Goal: Transaction & Acquisition: Download file/media

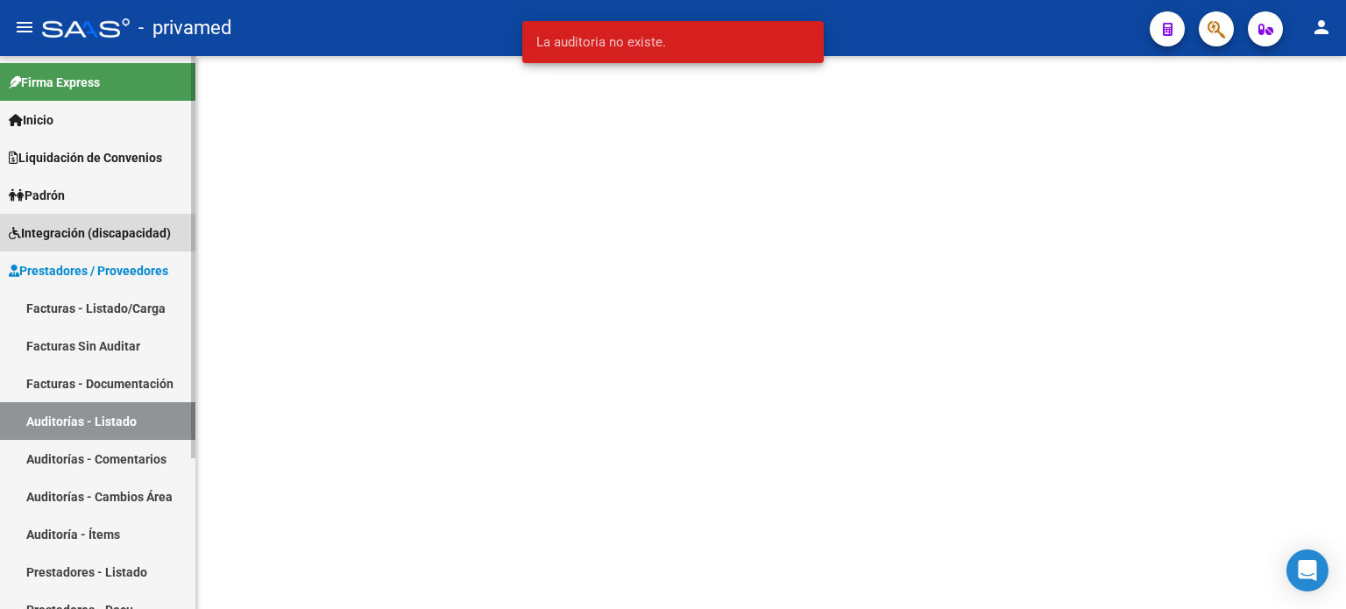
click at [110, 234] on span "Integración (discapacidad)" at bounding box center [90, 233] width 162 height 19
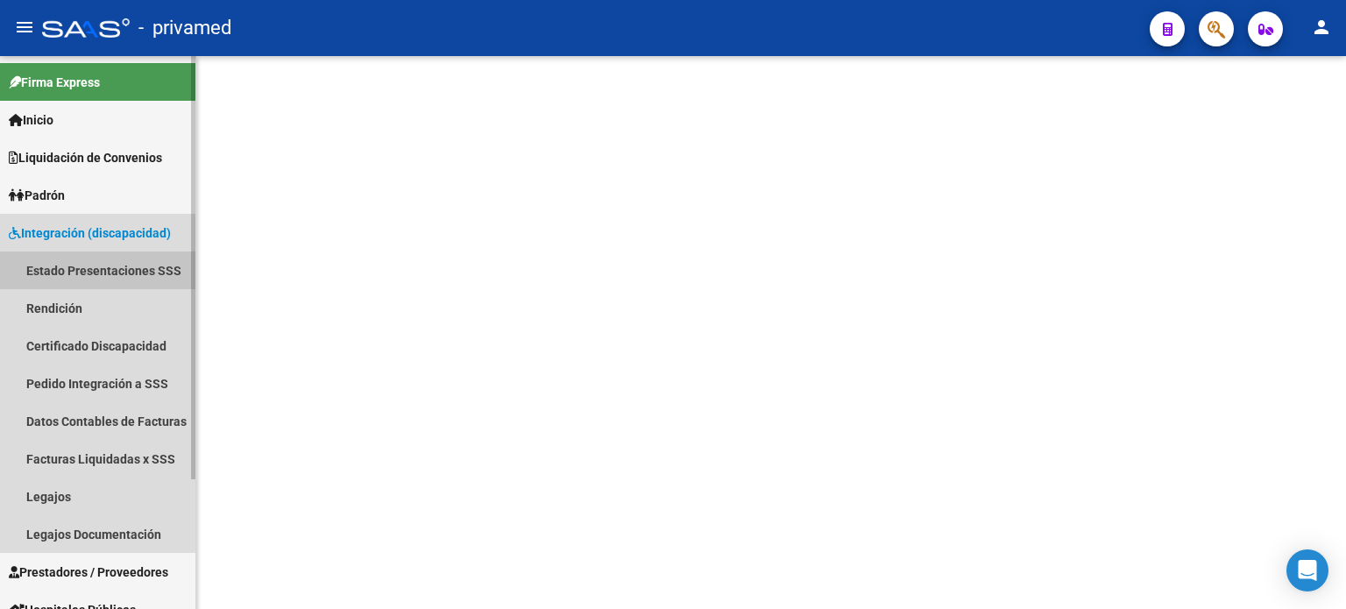
click at [43, 268] on link "Estado Presentaciones SSS" at bounding box center [97, 271] width 195 height 38
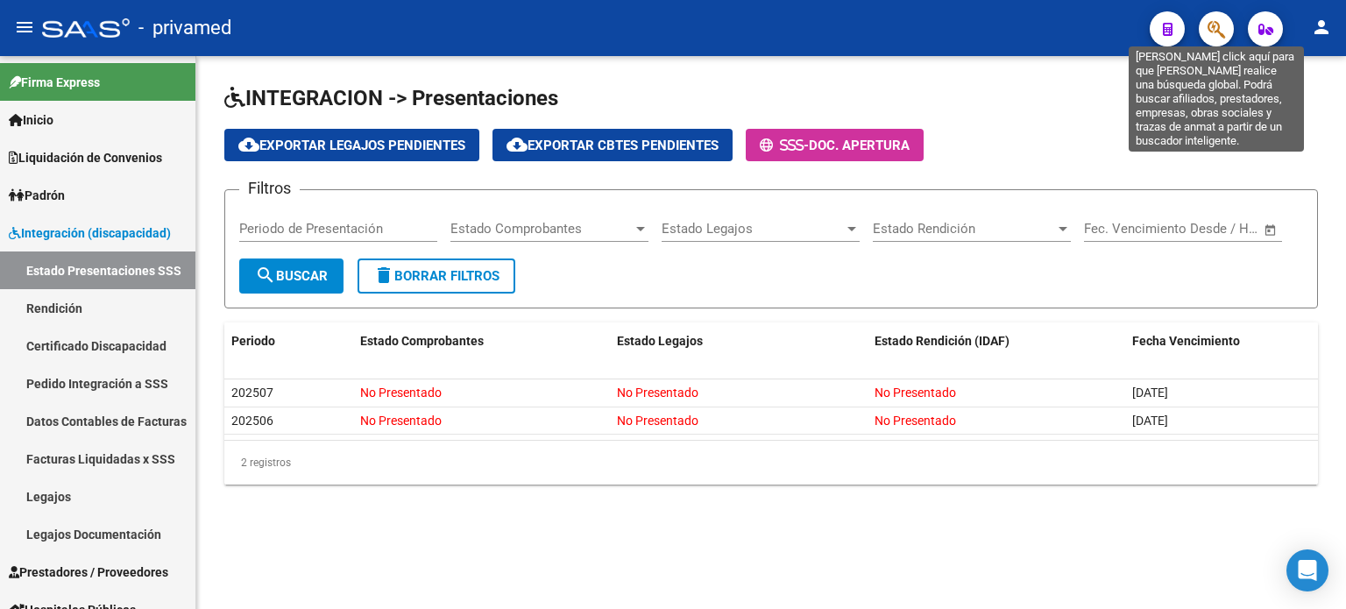
click at [1224, 33] on icon "button" at bounding box center [1217, 29] width 18 height 20
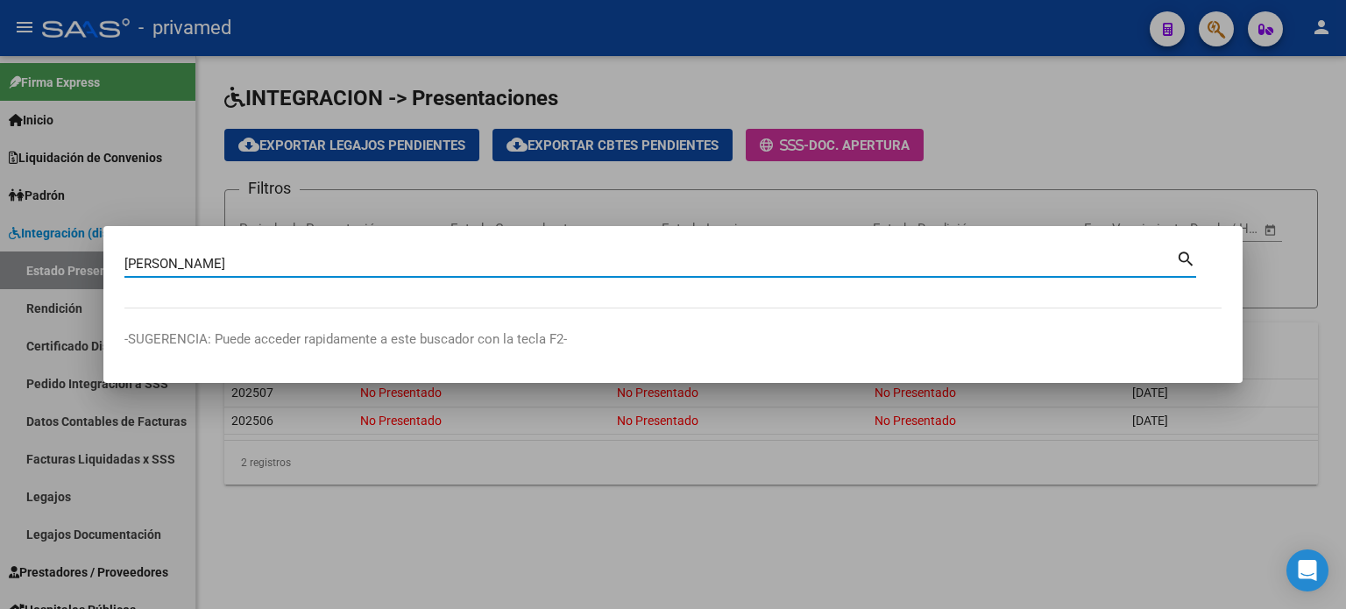
type input "[PERSON_NAME]"
click at [1185, 265] on mat-icon "search" at bounding box center [1186, 257] width 20 height 21
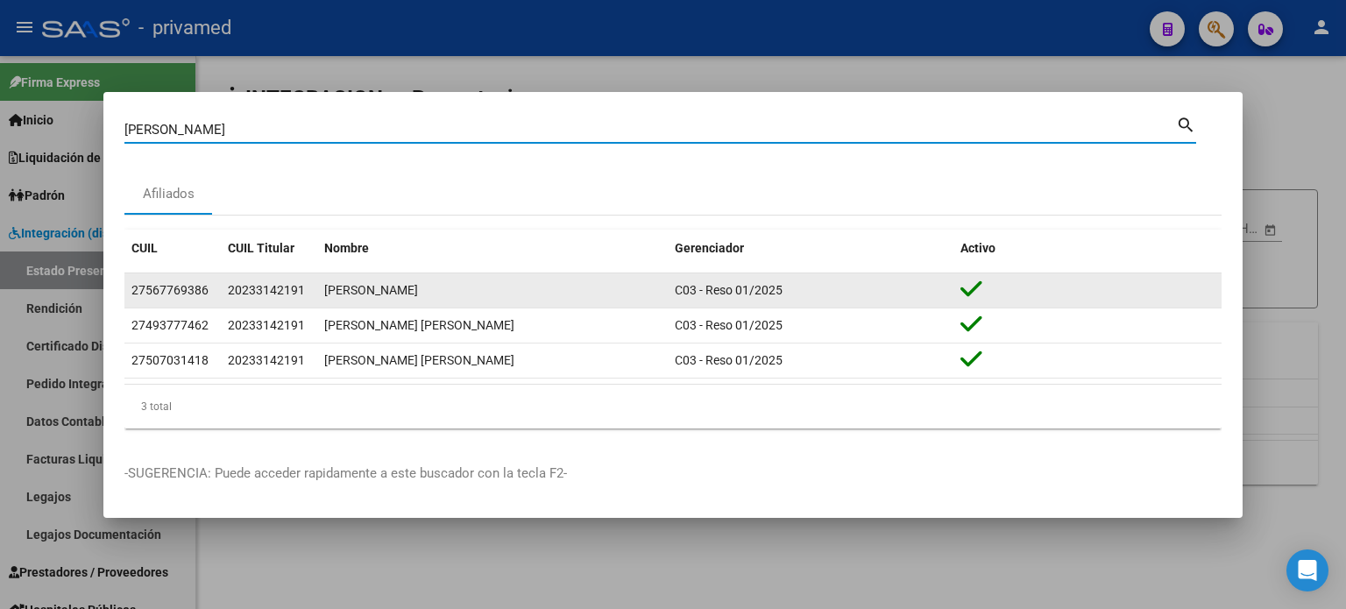
click at [389, 289] on div "[PERSON_NAME]" at bounding box center [492, 291] width 337 height 20
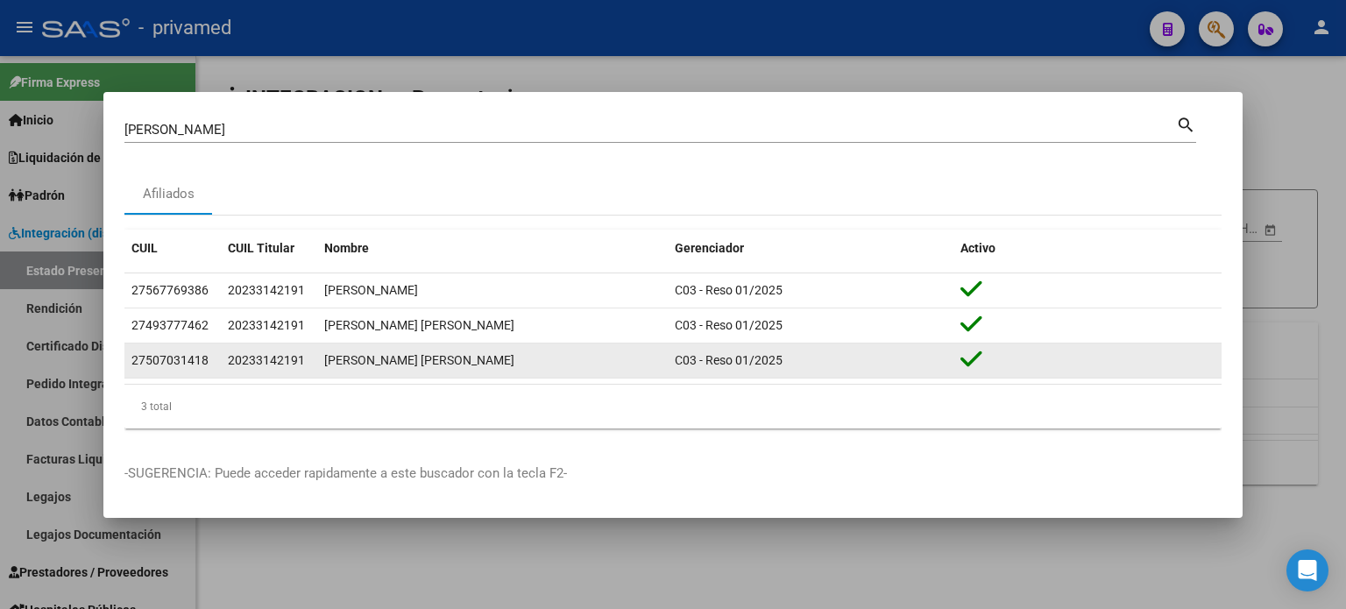
click at [452, 359] on div "[PERSON_NAME] [PERSON_NAME]" at bounding box center [492, 361] width 337 height 20
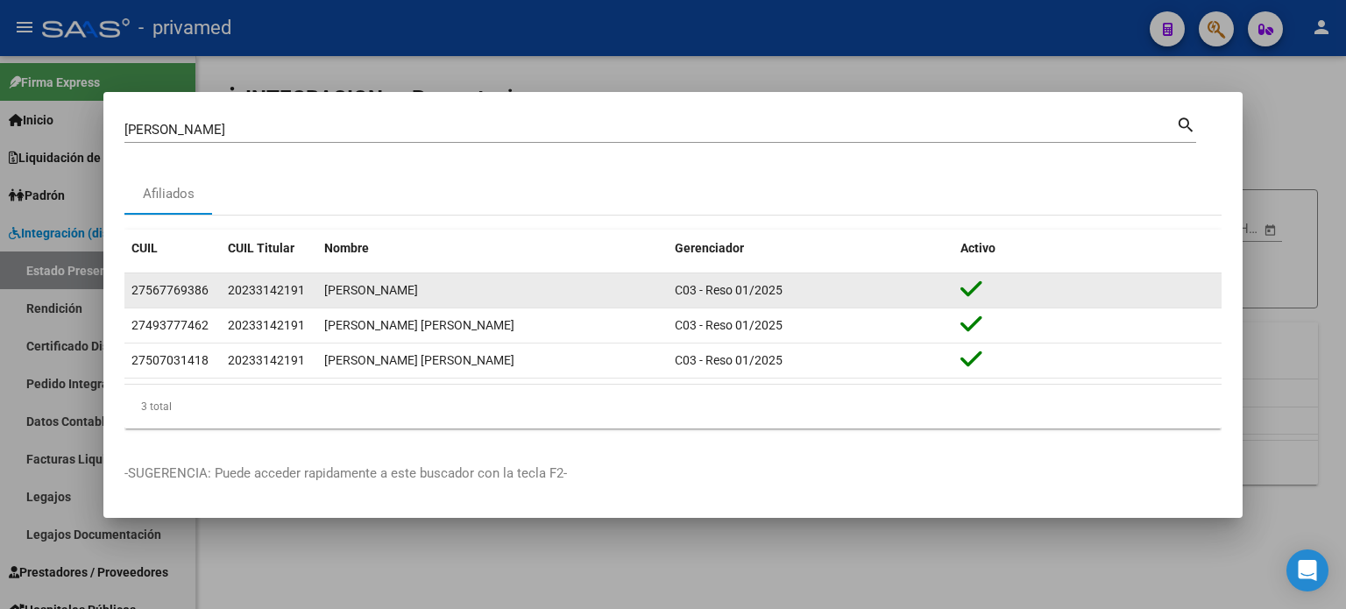
click at [460, 289] on div "[PERSON_NAME]" at bounding box center [492, 291] width 337 height 20
click at [971, 294] on icon at bounding box center [972, 289] width 22 height 25
click at [158, 290] on div "27567769386" at bounding box center [169, 291] width 77 height 20
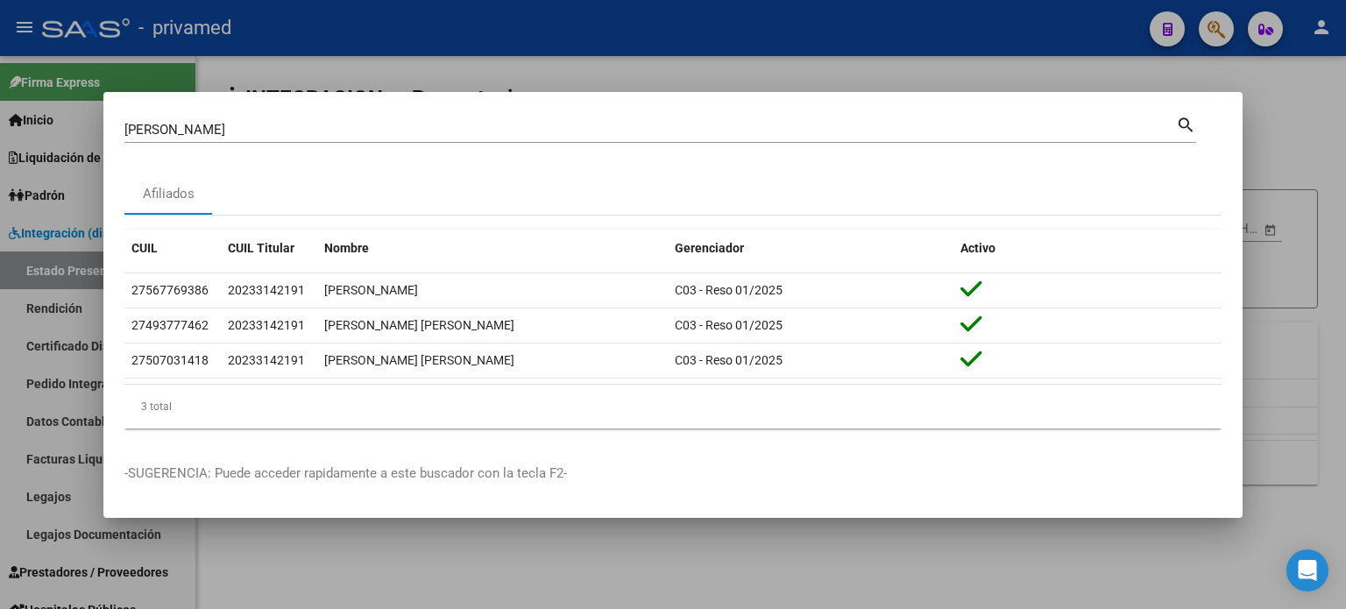
click at [1184, 123] on mat-icon "search" at bounding box center [1186, 123] width 20 height 21
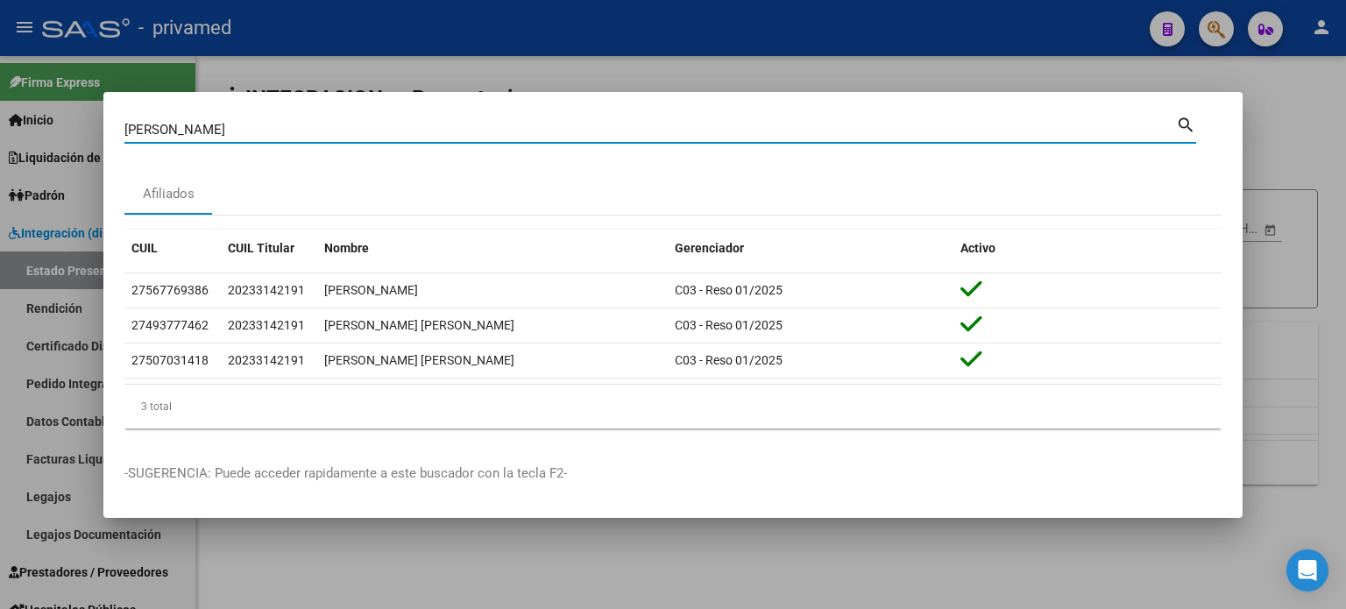
click at [1184, 123] on mat-icon "search" at bounding box center [1186, 123] width 20 height 21
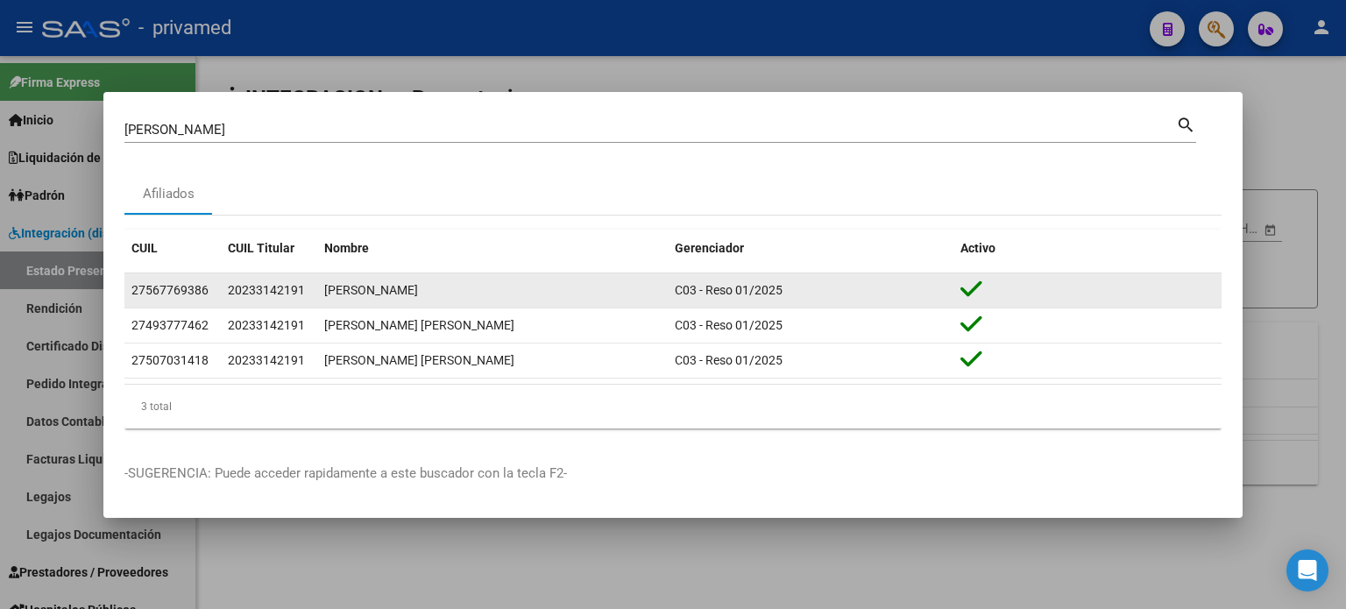
drag, startPoint x: 203, startPoint y: 289, endPoint x: 130, endPoint y: 280, distance: 74.3
click at [116, 286] on mat-dialog-content "ortiz rodriguez Buscar (apellido, dni, cuil, nro traspaso, cuit, obra social) s…" at bounding box center [673, 278] width 1140 height 330
copy datatable-body-row "27567769386"
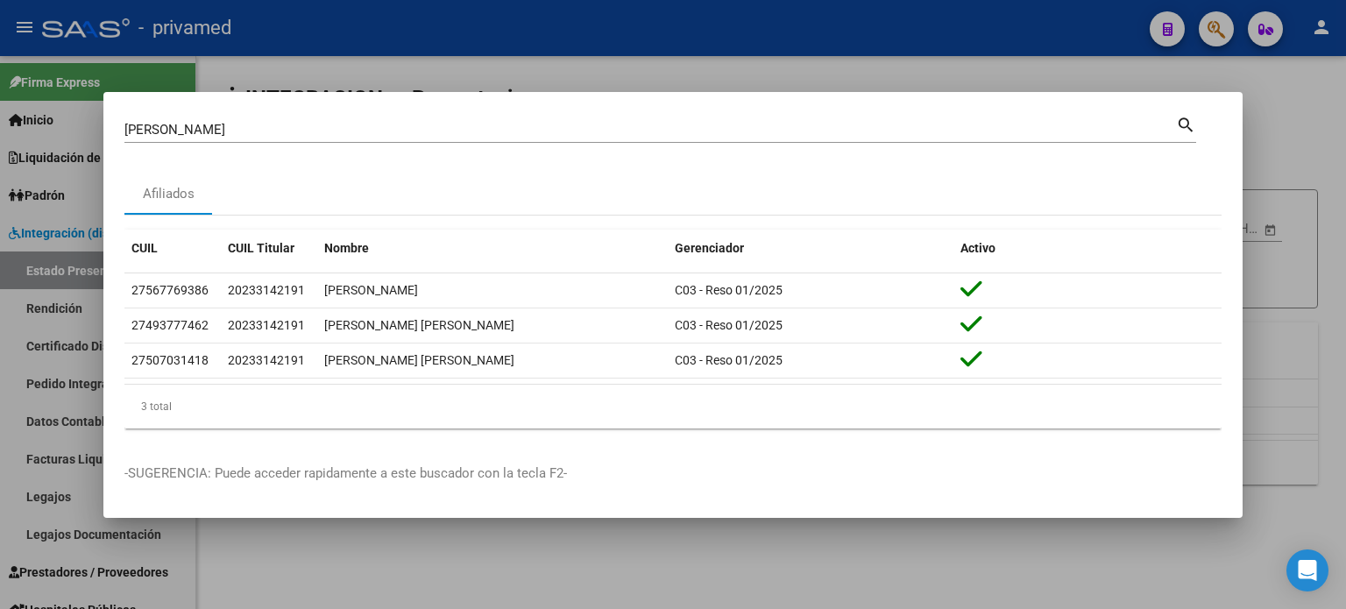
click at [1206, 106] on mat-dialog-container "ortiz rodriguez Buscar (apellido, dni, cuil, nro traspaso, cuit, obra social) s…" at bounding box center [673, 305] width 1140 height 426
click at [1239, 156] on mat-dialog-content "ortiz rodriguez Buscar (apellido, dni, cuil, nro traspaso, cuit, obra social) s…" at bounding box center [673, 278] width 1140 height 330
click at [1289, 138] on div at bounding box center [673, 304] width 1346 height 609
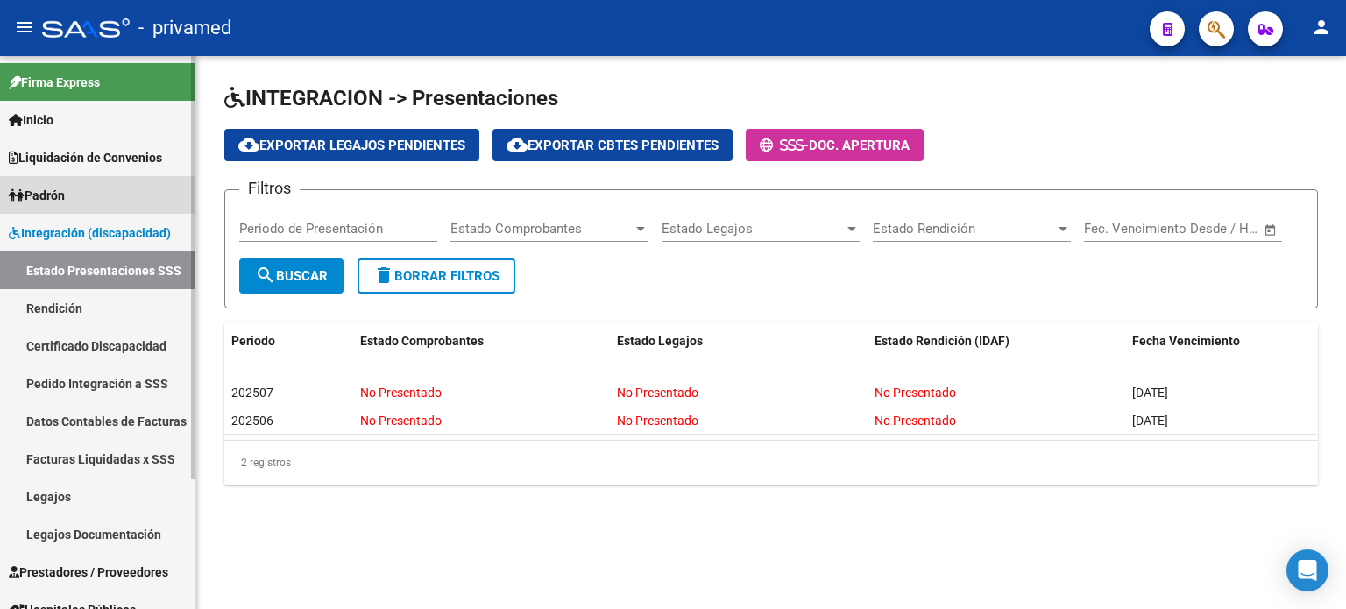
click at [42, 198] on span "Padrón" at bounding box center [37, 195] width 56 height 19
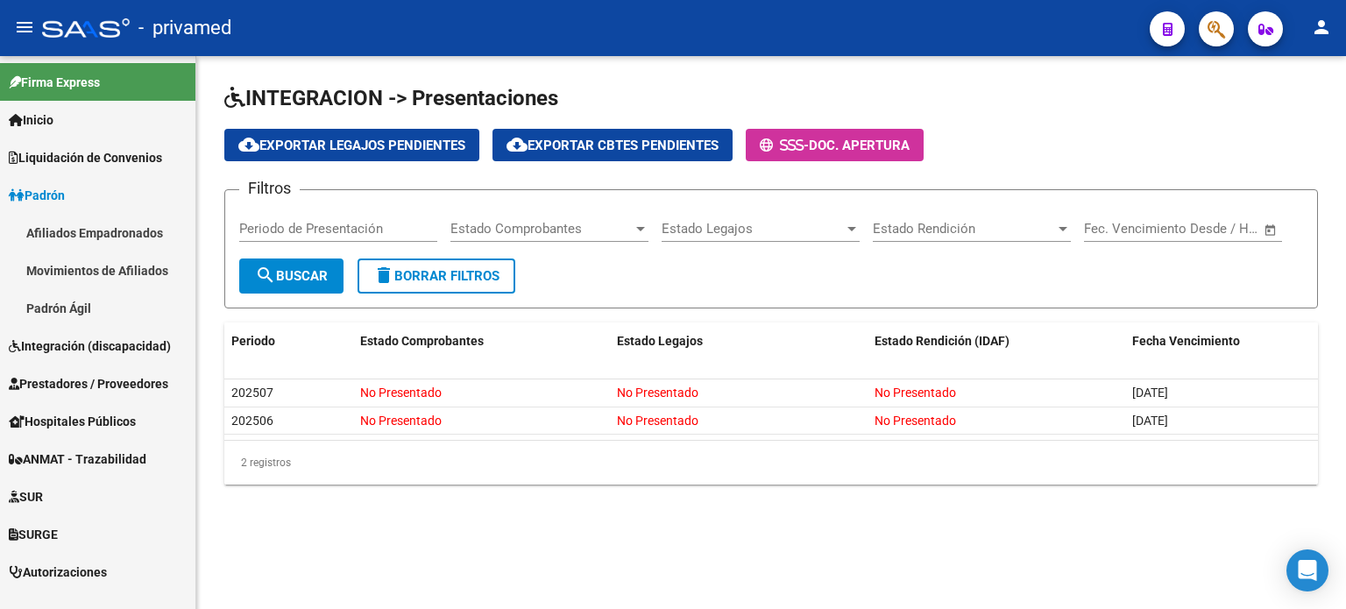
click at [38, 234] on link "Afiliados Empadronados" at bounding box center [97, 233] width 195 height 38
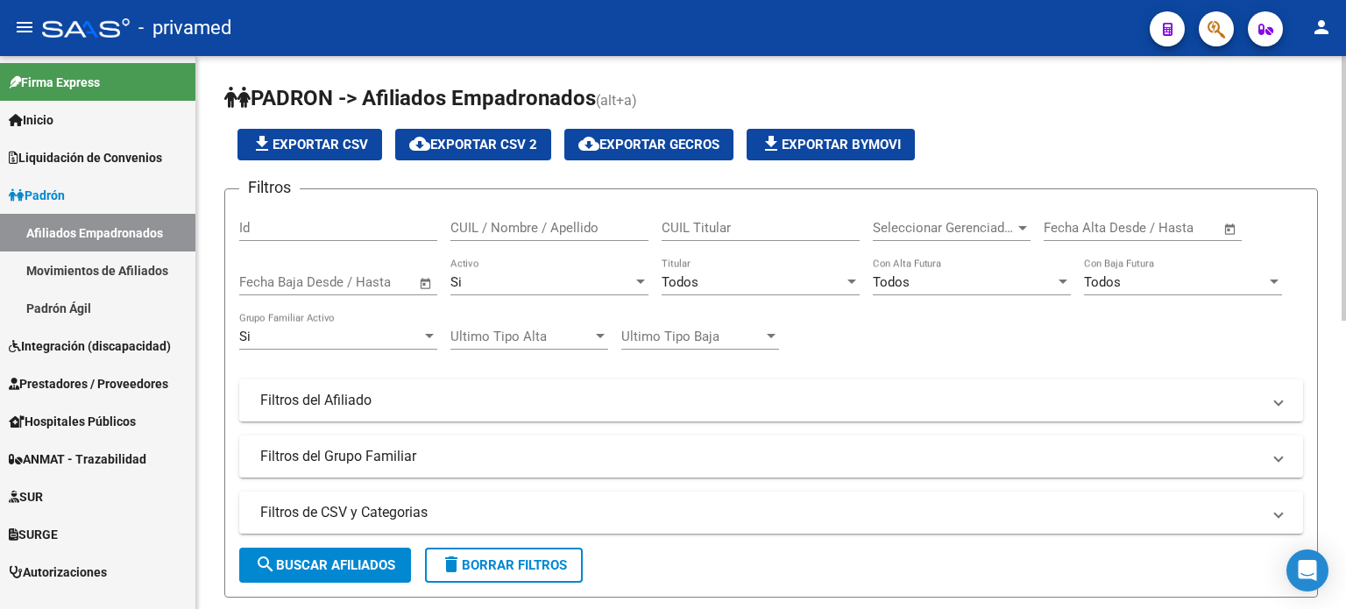
click at [301, 402] on mat-panel-title "Filtros del Afiliado" at bounding box center [760, 400] width 1001 height 19
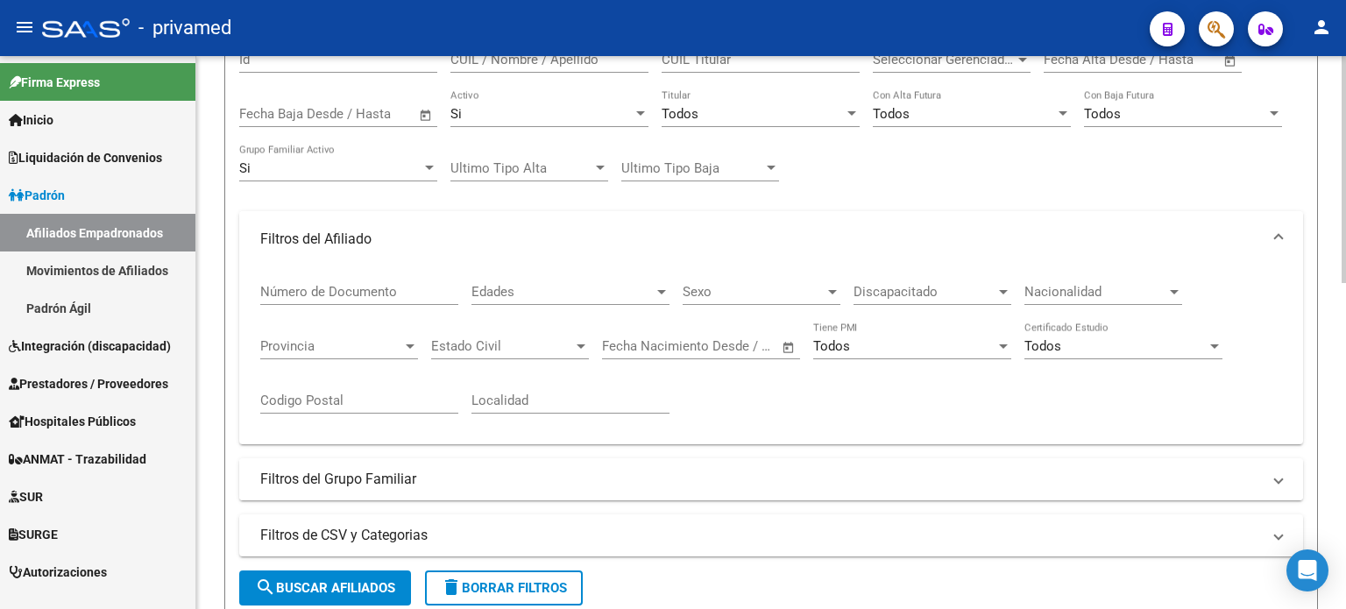
scroll to position [175, 0]
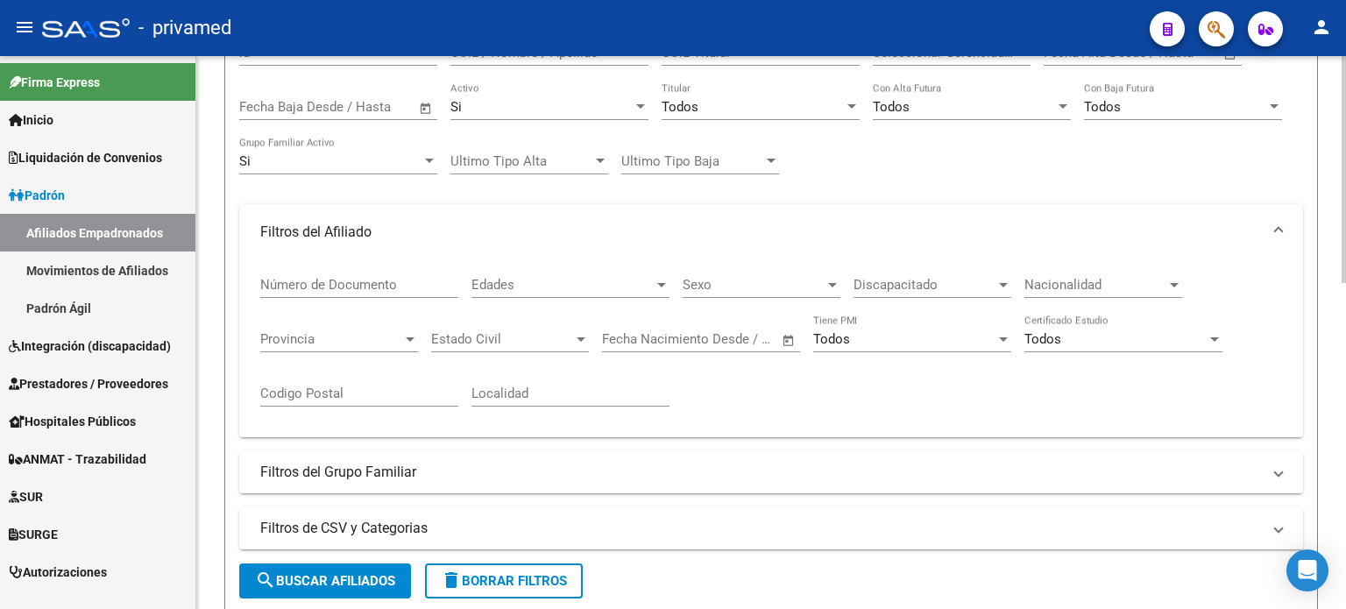
click at [262, 280] on input "Número de Documento" at bounding box center [359, 285] width 198 height 16
paste input "27567769386"
click at [274, 281] on input "27567769386" at bounding box center [359, 285] width 198 height 16
click at [337, 281] on input "567769386" at bounding box center [359, 285] width 198 height 16
type input "56776938"
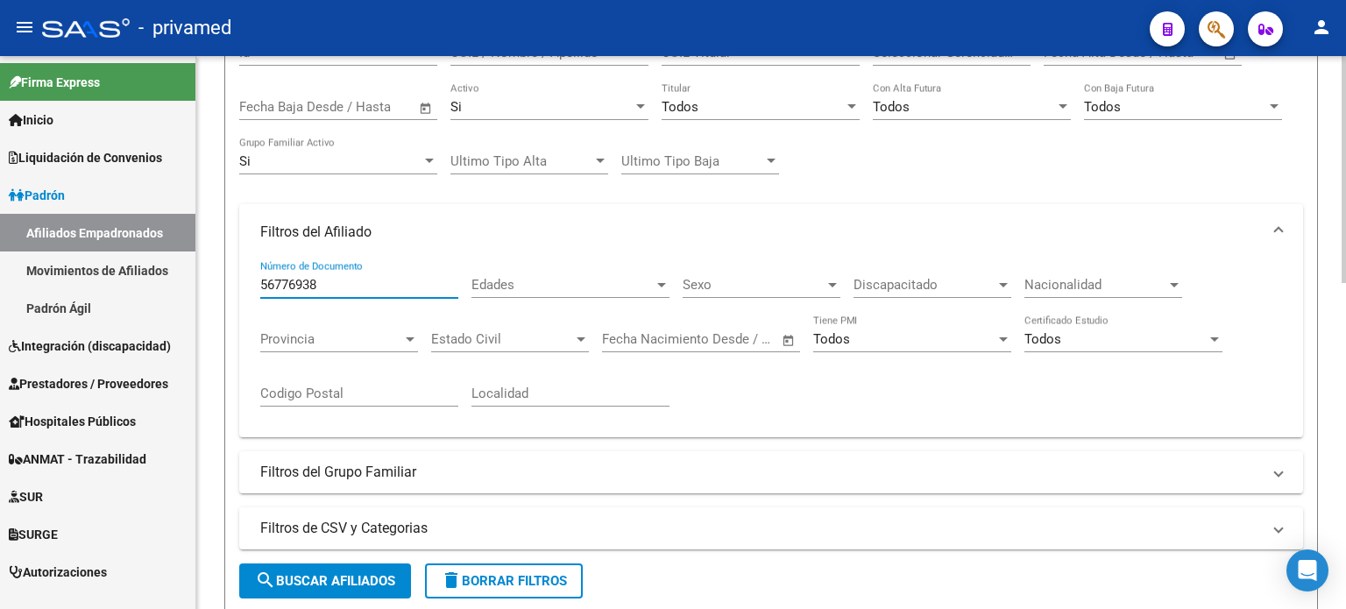
click at [330, 583] on span "search Buscar Afiliados" at bounding box center [325, 581] width 140 height 16
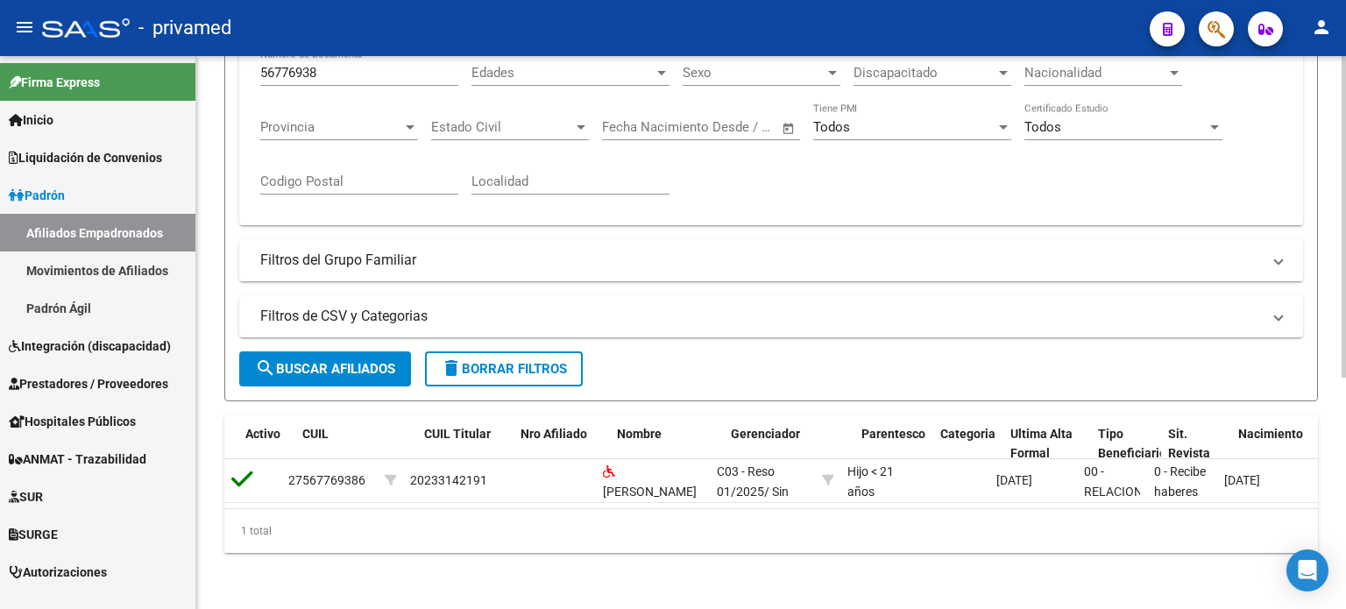
scroll to position [0, 0]
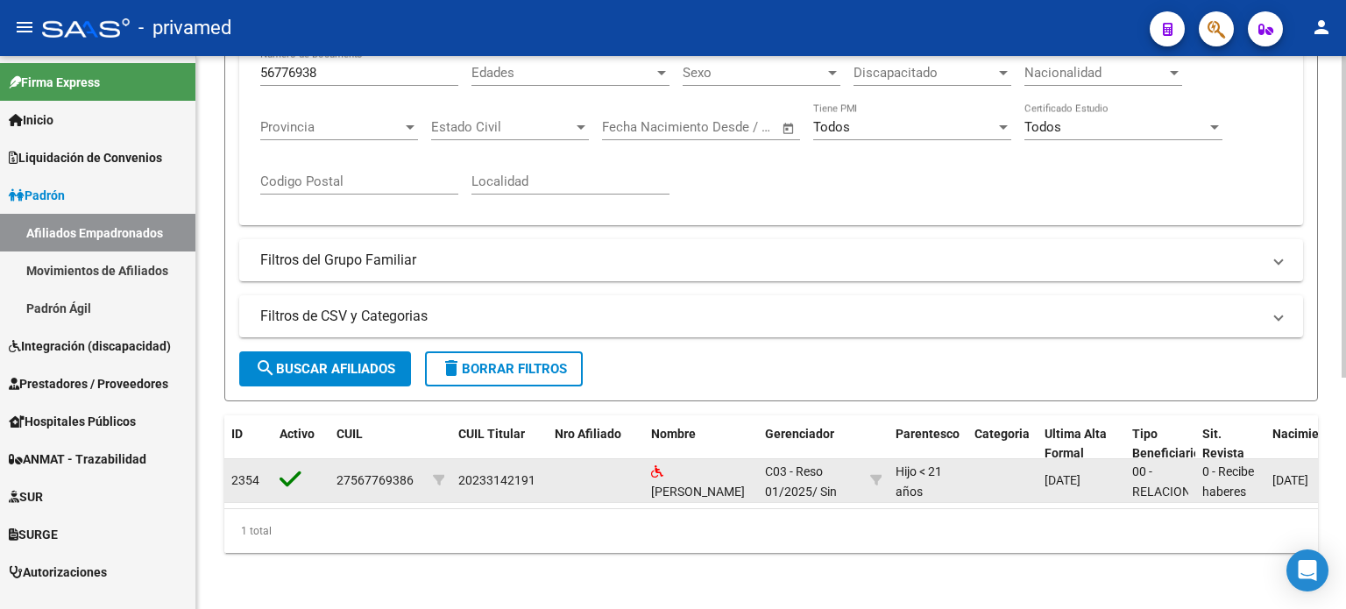
click at [384, 471] on div "27567769386" at bounding box center [375, 481] width 77 height 20
click at [687, 469] on div "ORTIZ RODRIGUEZ AYMARA" at bounding box center [701, 480] width 100 height 37
click at [800, 479] on span "C03 - Reso 01/2025" at bounding box center [794, 482] width 58 height 34
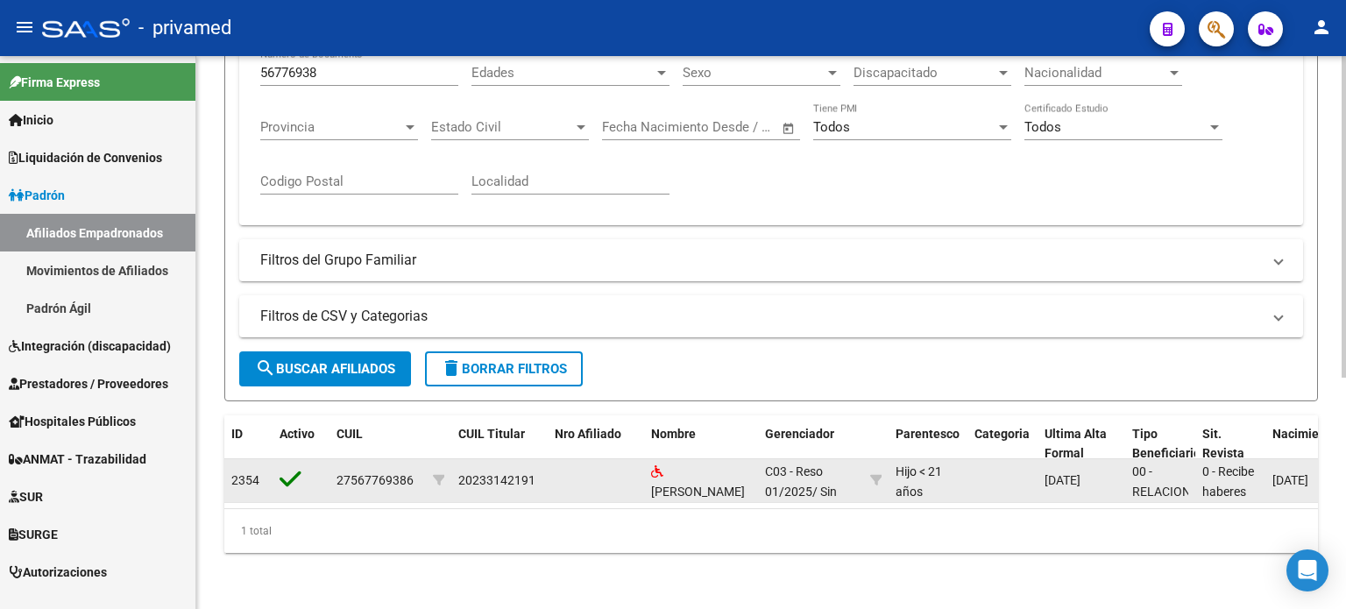
click at [238, 473] on span "2354" at bounding box center [245, 480] width 28 height 14
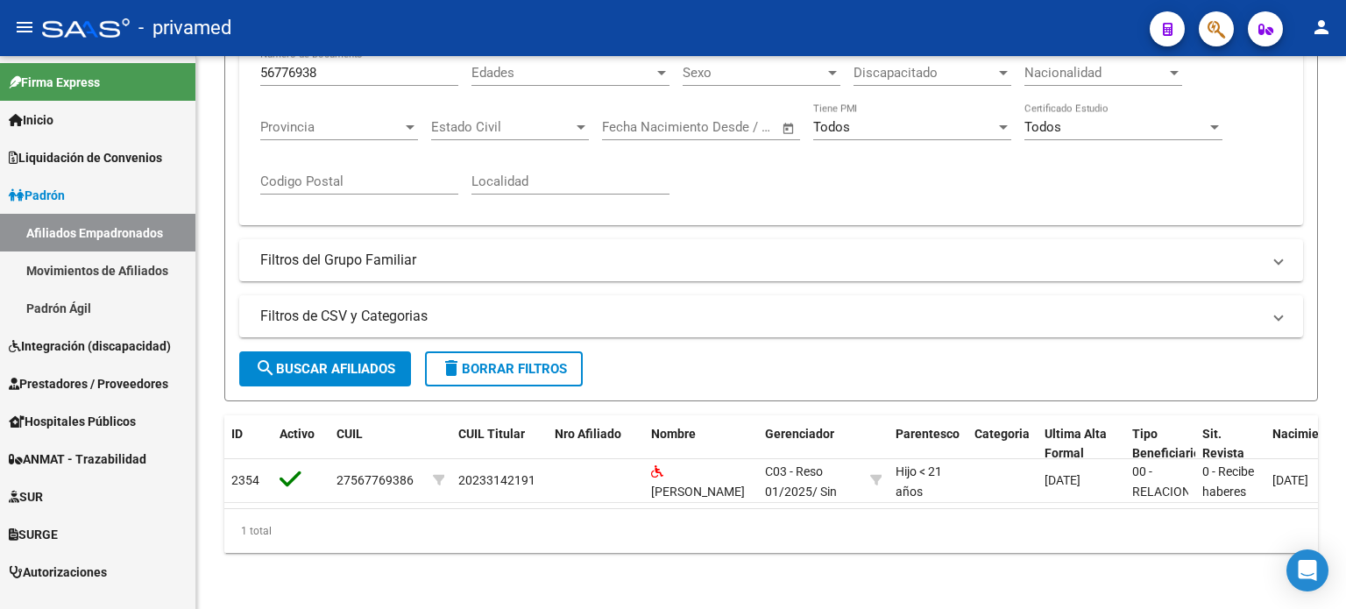
click at [61, 346] on span "Integración (discapacidad)" at bounding box center [90, 346] width 162 height 19
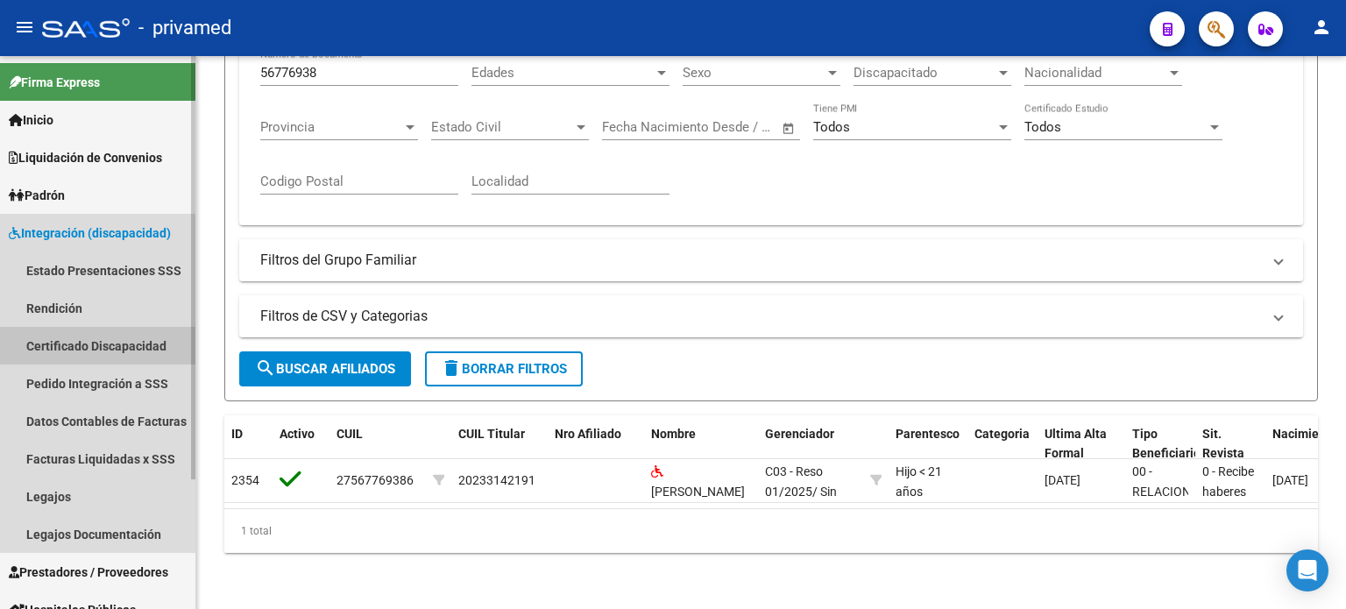
click at [68, 350] on link "Certificado Discapacidad" at bounding box center [97, 346] width 195 height 38
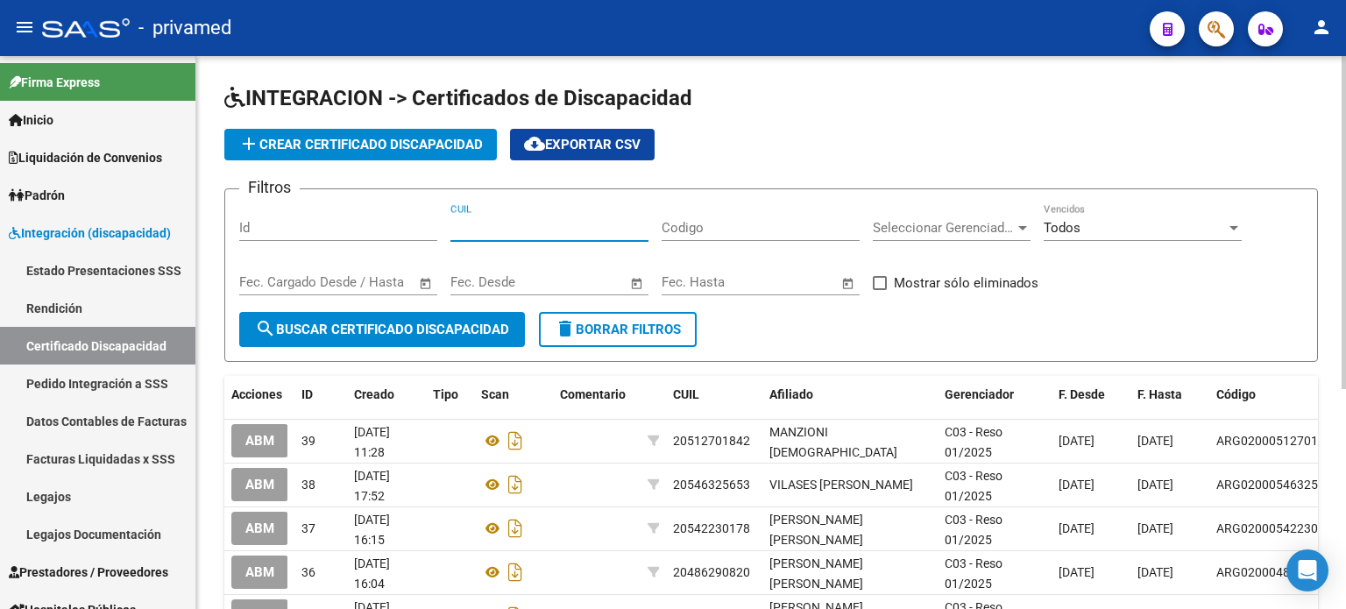
click at [462, 222] on input "CUIL" at bounding box center [550, 228] width 198 height 16
paste input "27-56776938-6"
type input "27-56776938-6"
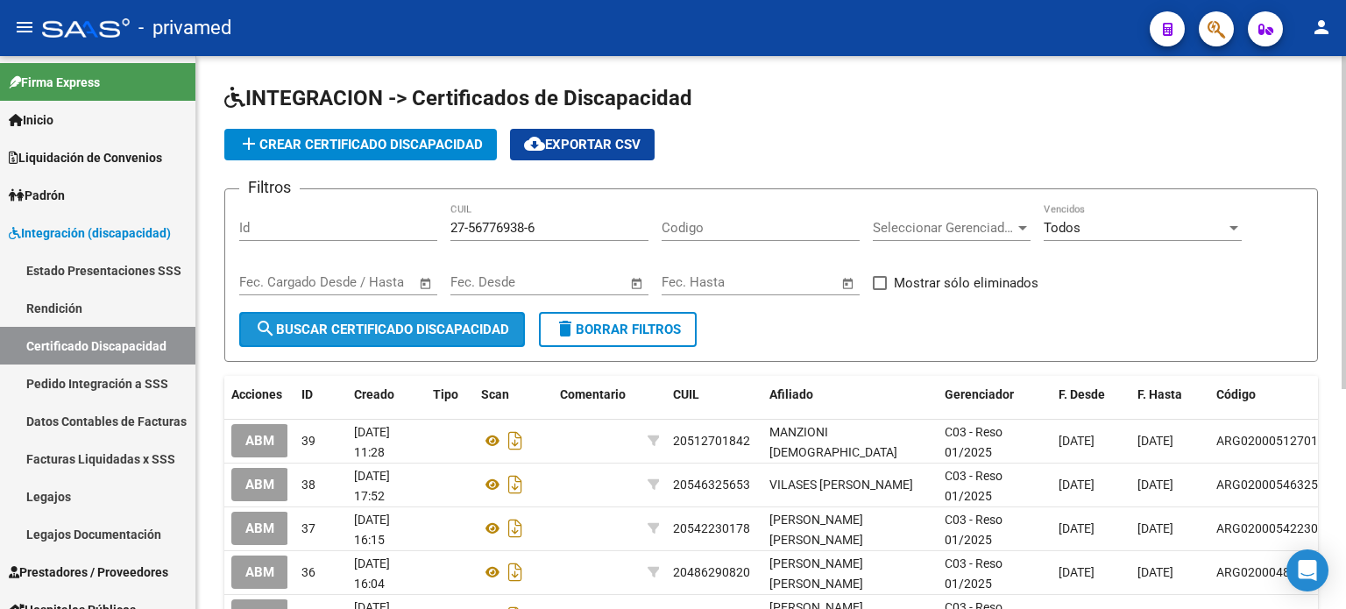
click at [349, 330] on span "search Buscar Certificado Discapacidad" at bounding box center [382, 330] width 254 height 16
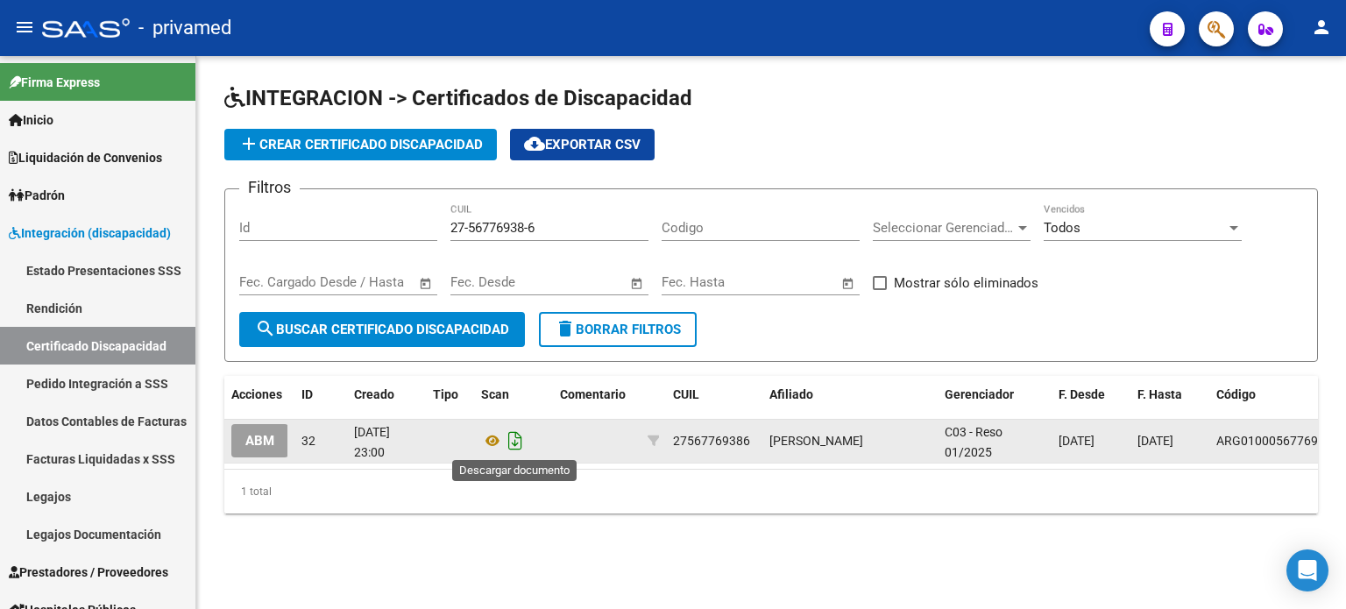
click at [515, 437] on icon "Descargar documento" at bounding box center [515, 441] width 23 height 28
